Goal: Transaction & Acquisition: Book appointment/travel/reservation

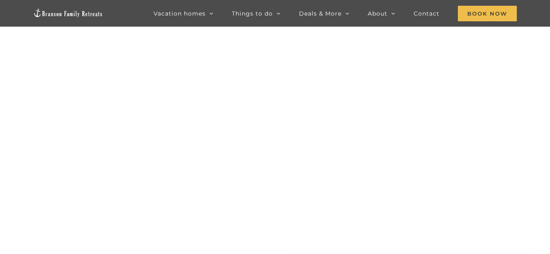
scroll to position [82, 0]
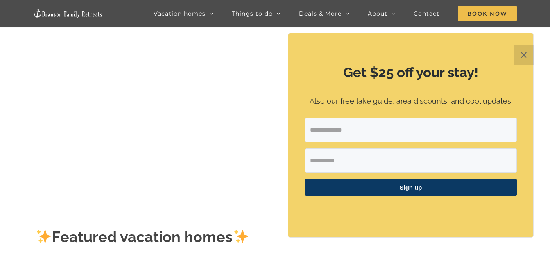
click at [523, 54] on button "✕" at bounding box center [524, 55] width 20 height 20
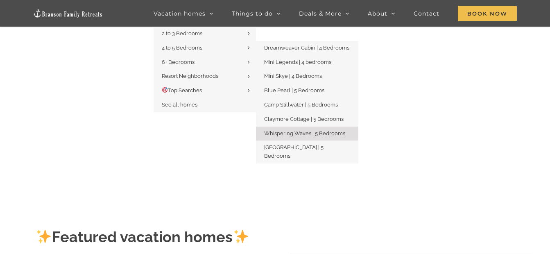
click at [282, 132] on span "Whispering Waves | 5 Bedrooms" at bounding box center [304, 133] width 81 height 6
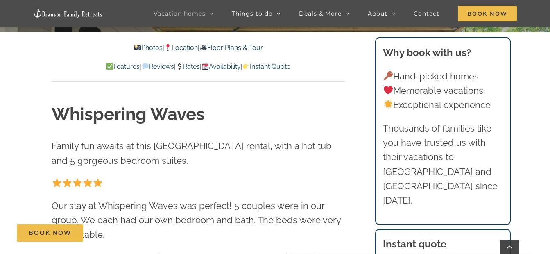
scroll to position [286, 0]
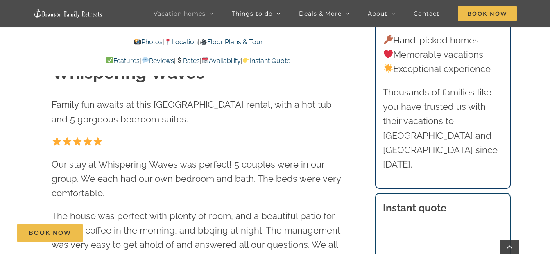
click at [237, 59] on link "Availability" at bounding box center [220, 61] width 39 height 8
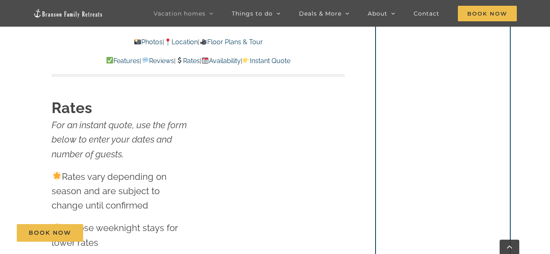
scroll to position [3598, 0]
